Goal: Information Seeking & Learning: Learn about a topic

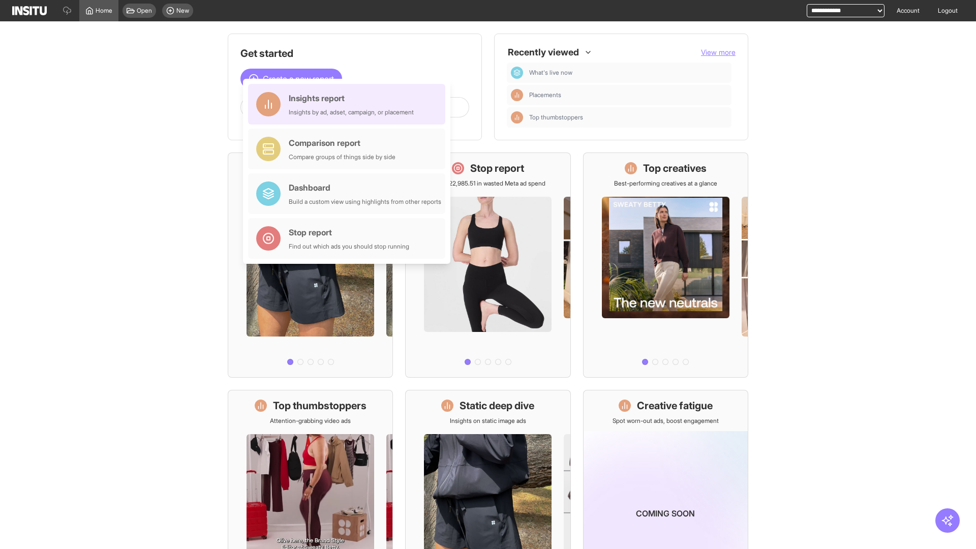
click at [349, 104] on div "Insights report Insights by ad, adset, campaign, or placement" at bounding box center [351, 104] width 125 height 24
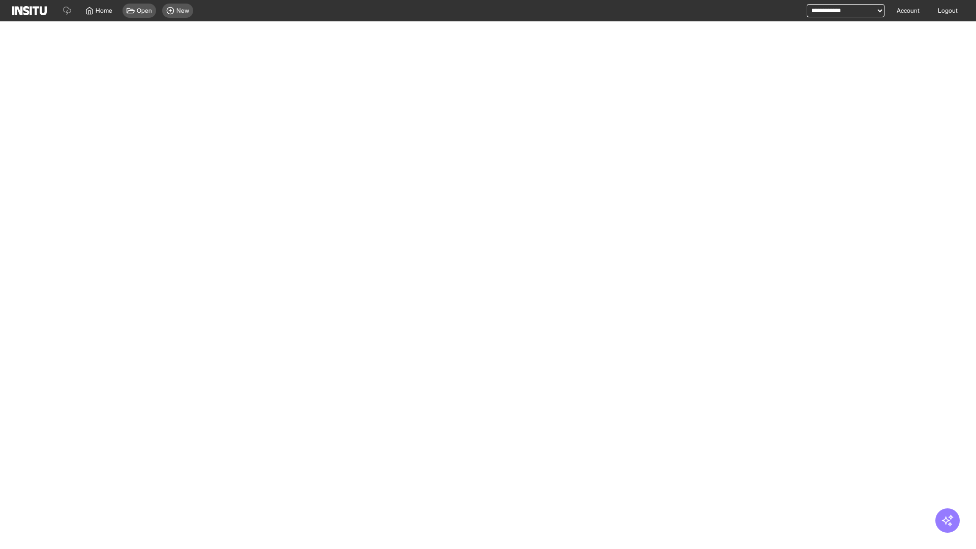
select select "**"
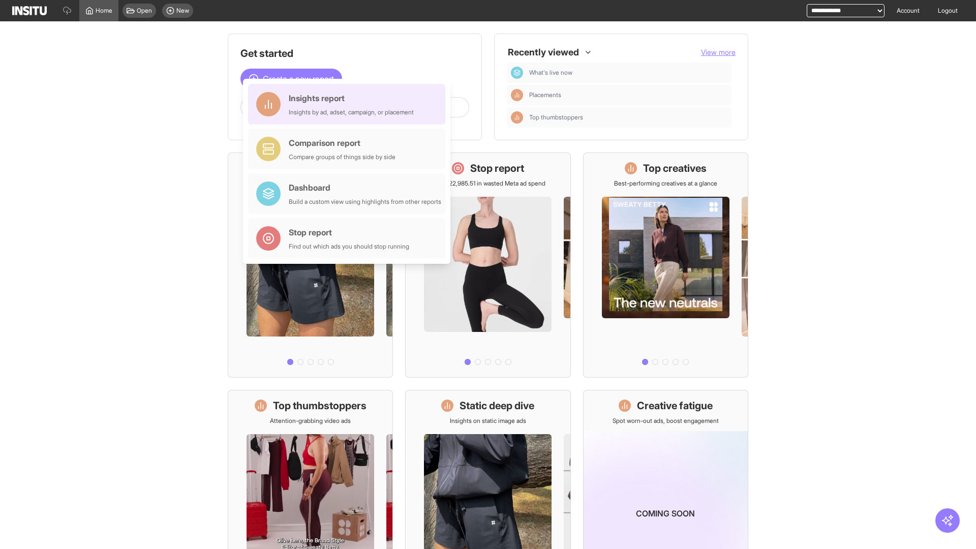
click at [349, 104] on div "Insights report Insights by ad, adset, campaign, or placement" at bounding box center [351, 104] width 125 height 24
